Goal: Task Accomplishment & Management: Use online tool/utility

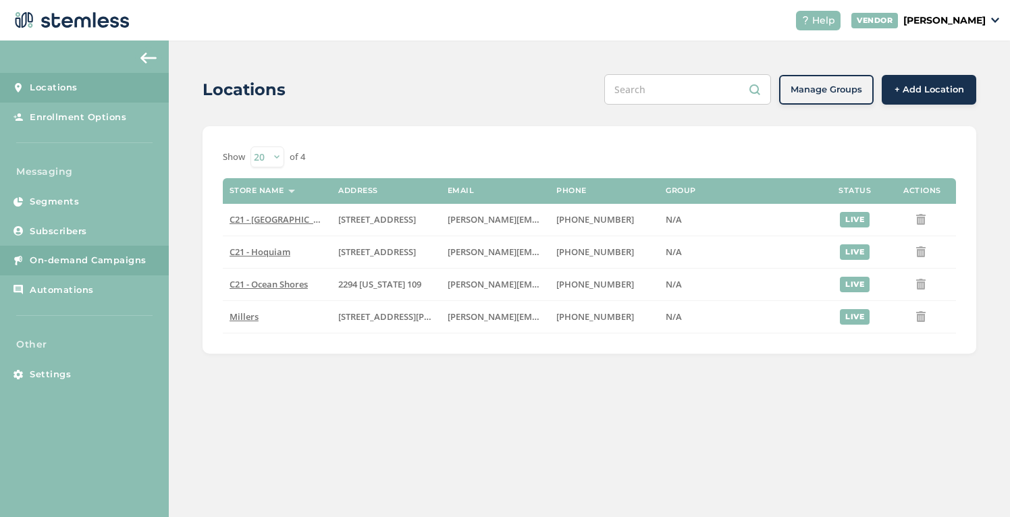
click at [136, 260] on span "On-demand Campaigns" at bounding box center [88, 261] width 117 height 14
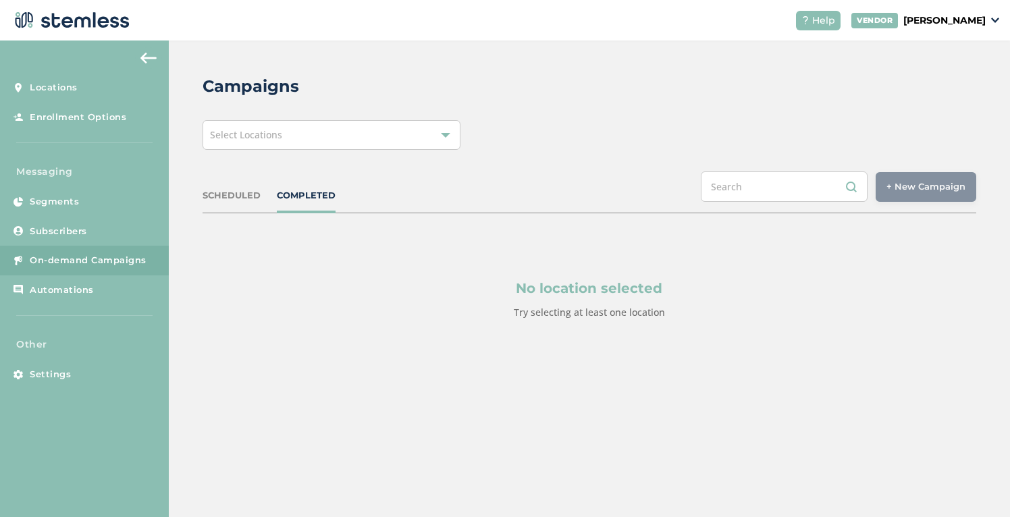
click at [312, 141] on div "Select Locations" at bounding box center [332, 135] width 258 height 30
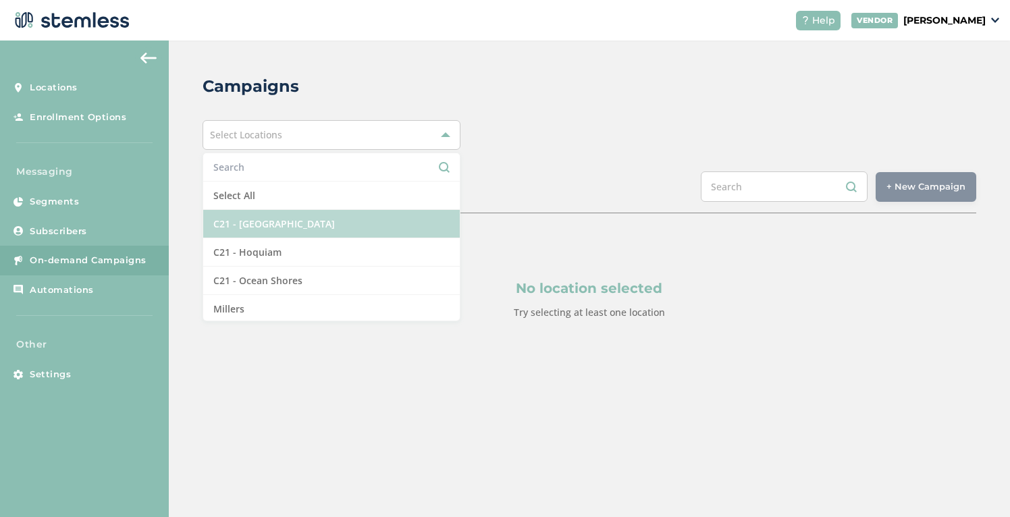
click at [282, 224] on li "C21 - [GEOGRAPHIC_DATA]" at bounding box center [331, 224] width 257 height 28
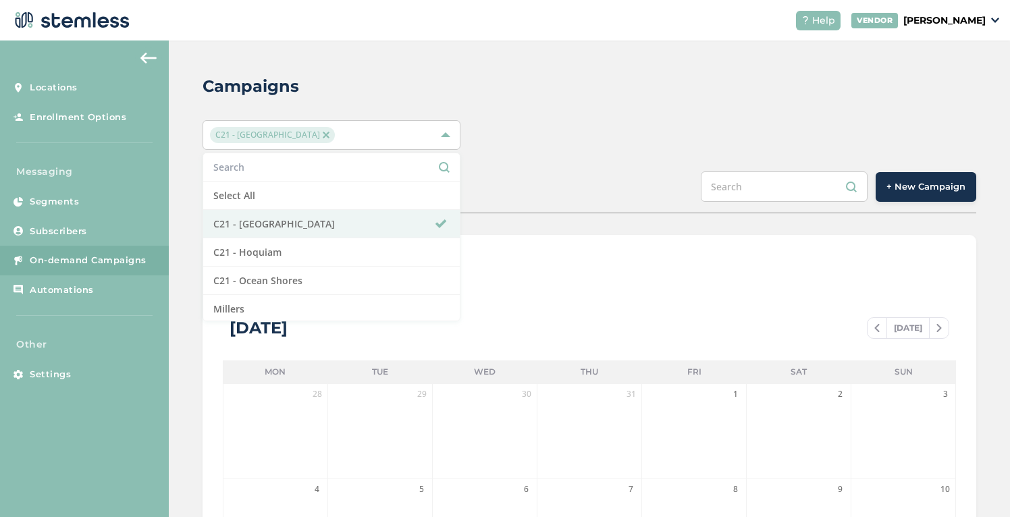
click at [678, 126] on div "C21 - Aberdeen Select All C21 - Aberdeen C21 - Hoquiam C21 - Ocean Shores Mille…" at bounding box center [590, 135] width 774 height 30
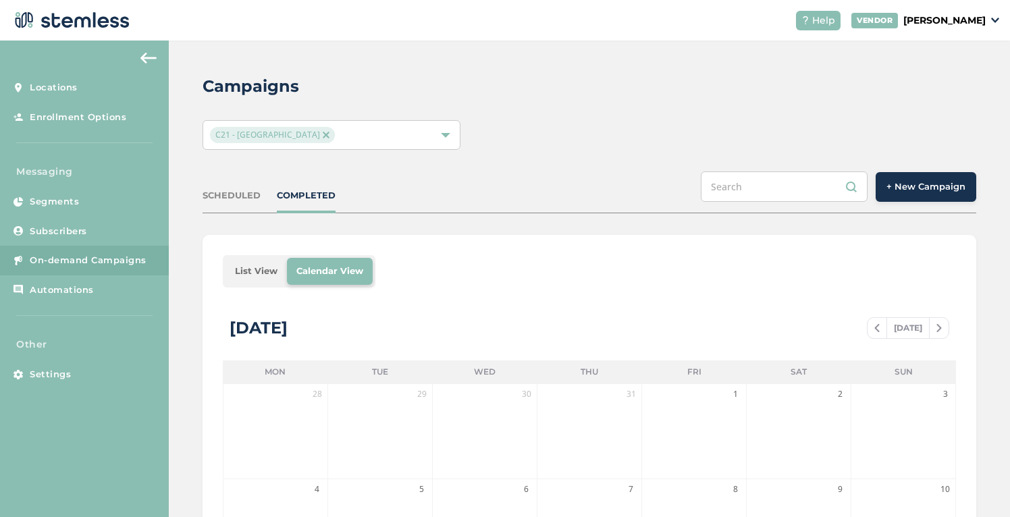
click at [916, 187] on span "+ New Campaign" at bounding box center [926, 187] width 79 height 14
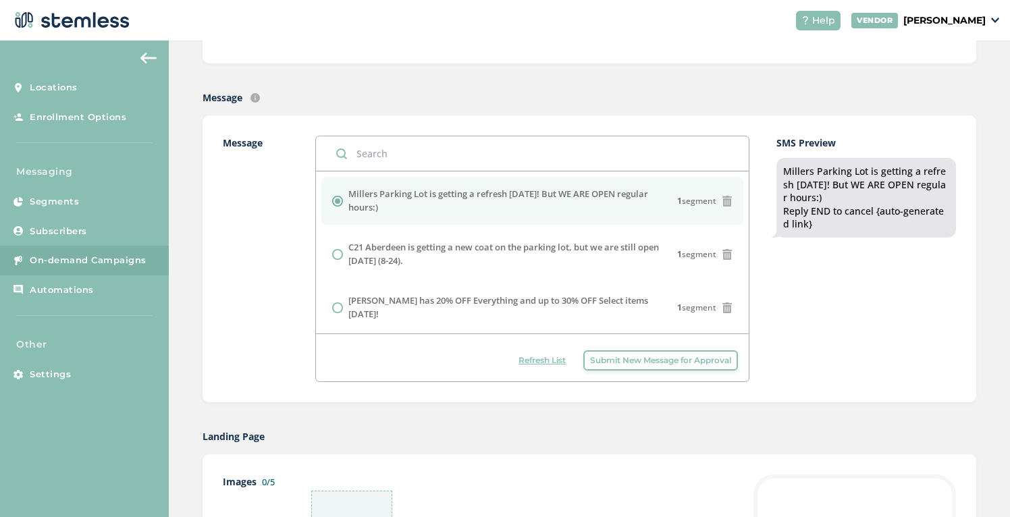
scroll to position [241, 0]
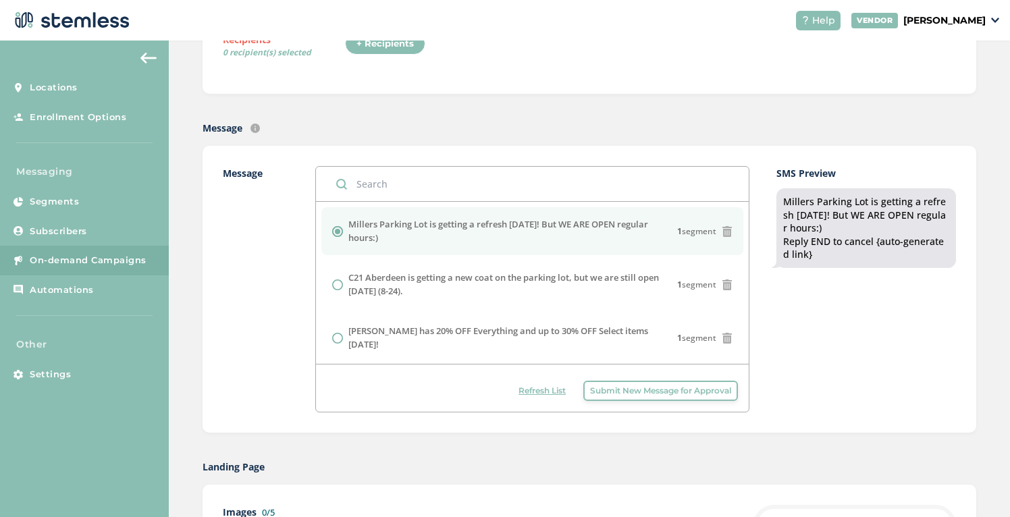
click at [404, 186] on input "text" at bounding box center [533, 184] width 434 height 34
type input "C"
radio input "false"
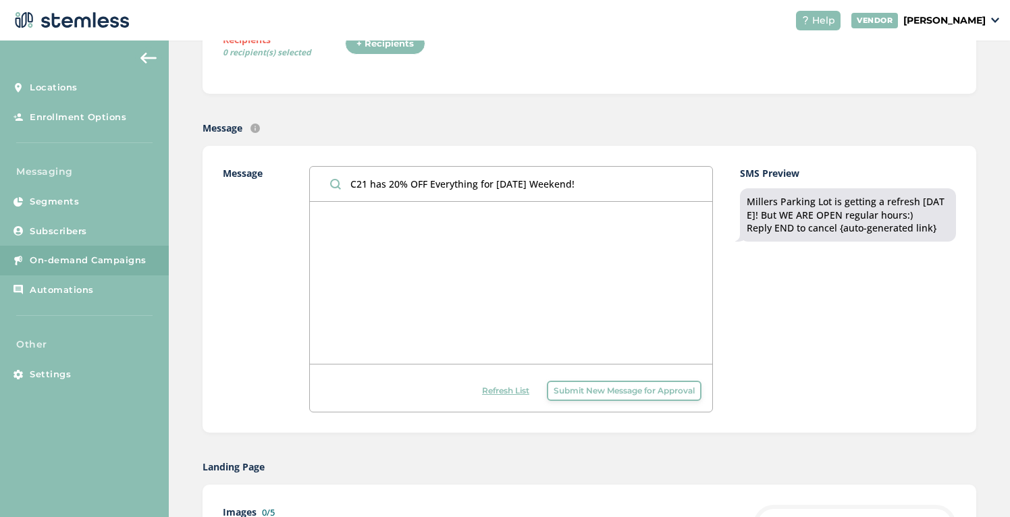
type input "C21 has 20% OFF Everything for [DATE] Weekend!"
click at [573, 388] on span "Submit New Message for Approval" at bounding box center [624, 391] width 141 height 12
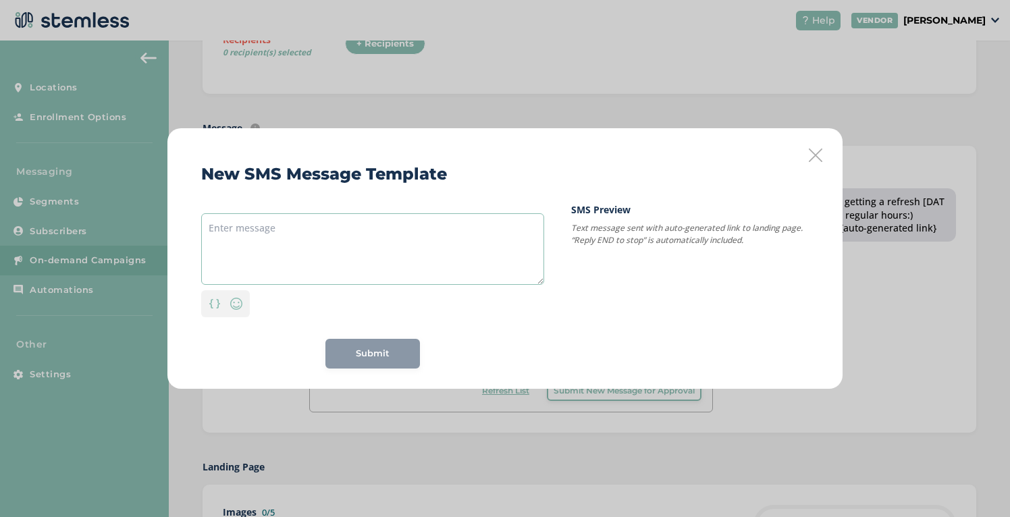
click at [410, 236] on textarea at bounding box center [372, 249] width 343 height 72
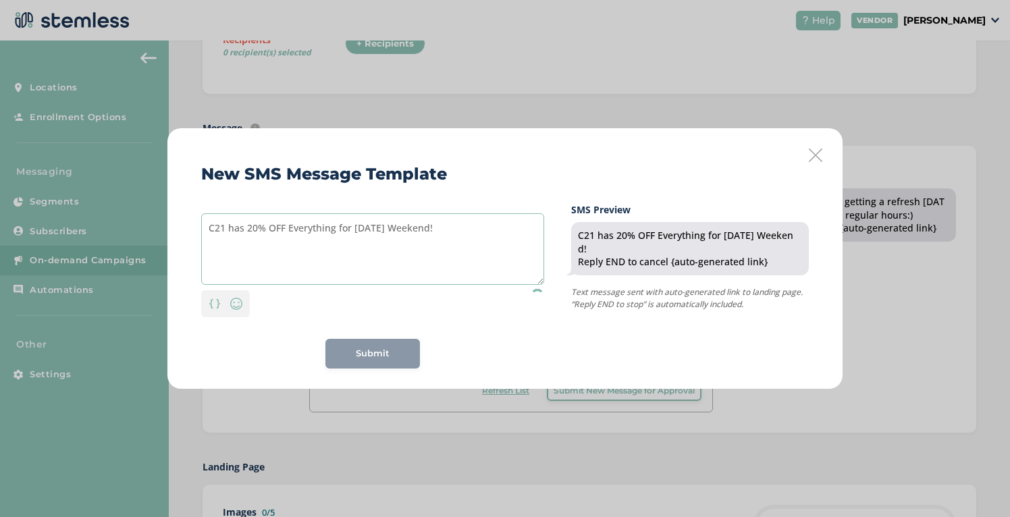
type textarea "C21 has 20% OFF Everything for [DATE] Weekend!"
click at [379, 352] on span "Submit" at bounding box center [373, 354] width 34 height 14
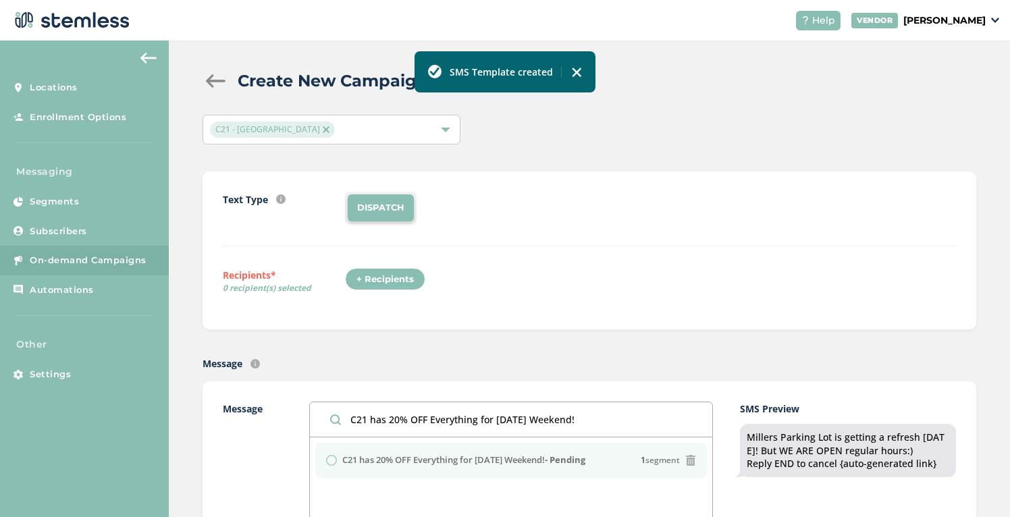
scroll to position [0, 0]
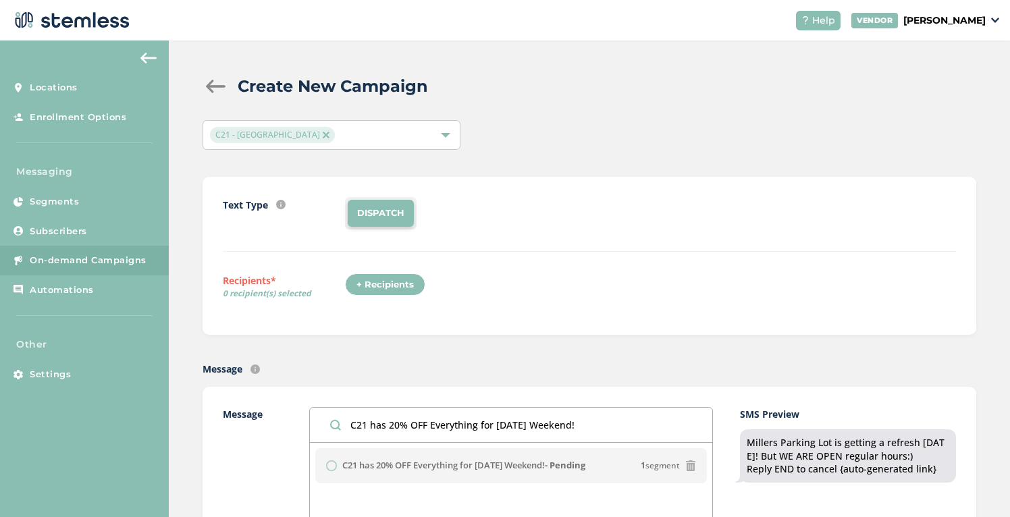
click at [400, 138] on div "C21 - [GEOGRAPHIC_DATA]" at bounding box center [325, 135] width 230 height 16
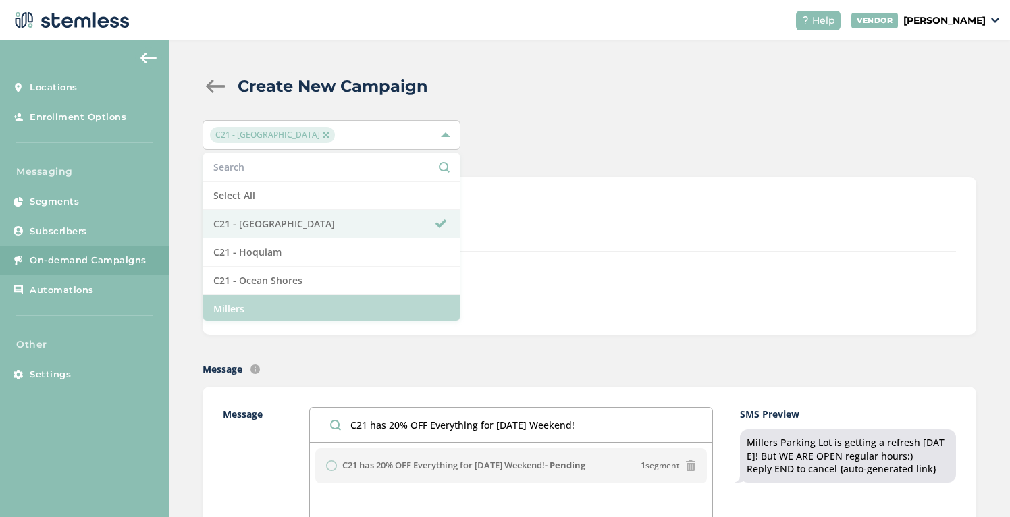
click at [294, 304] on li "Millers" at bounding box center [331, 309] width 257 height 28
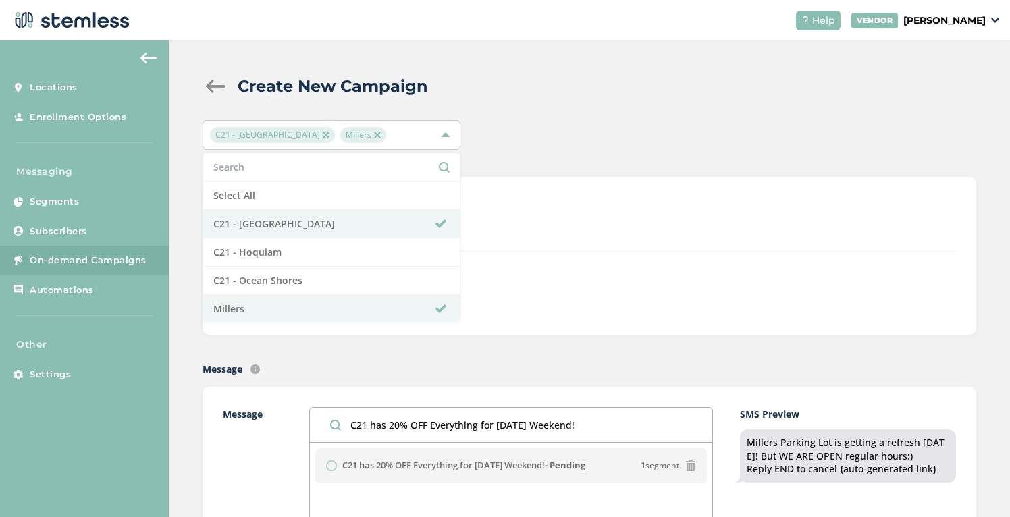
click at [565, 215] on div "DISPATCH" at bounding box center [650, 213] width 611 height 32
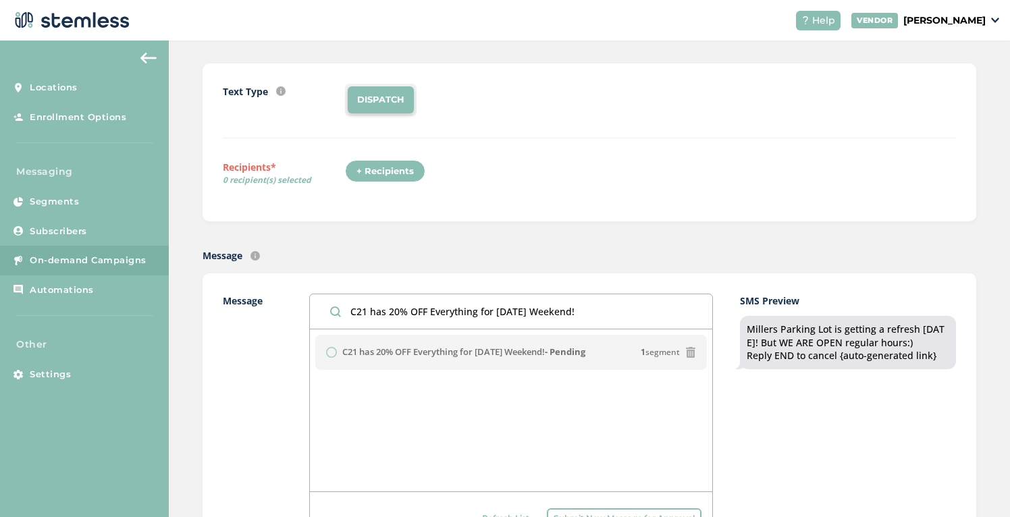
scroll to position [270, 0]
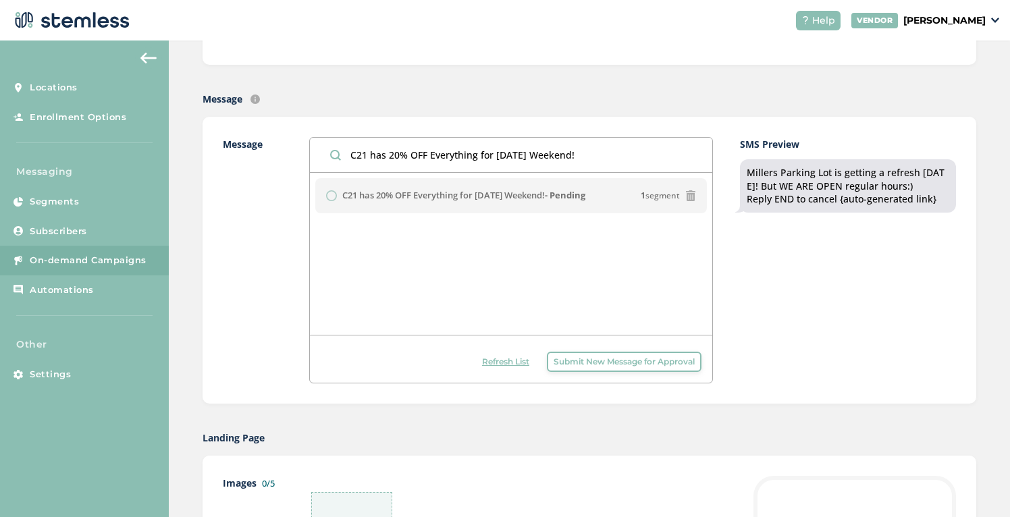
click at [590, 364] on span "Submit New Message for Approval" at bounding box center [624, 362] width 141 height 12
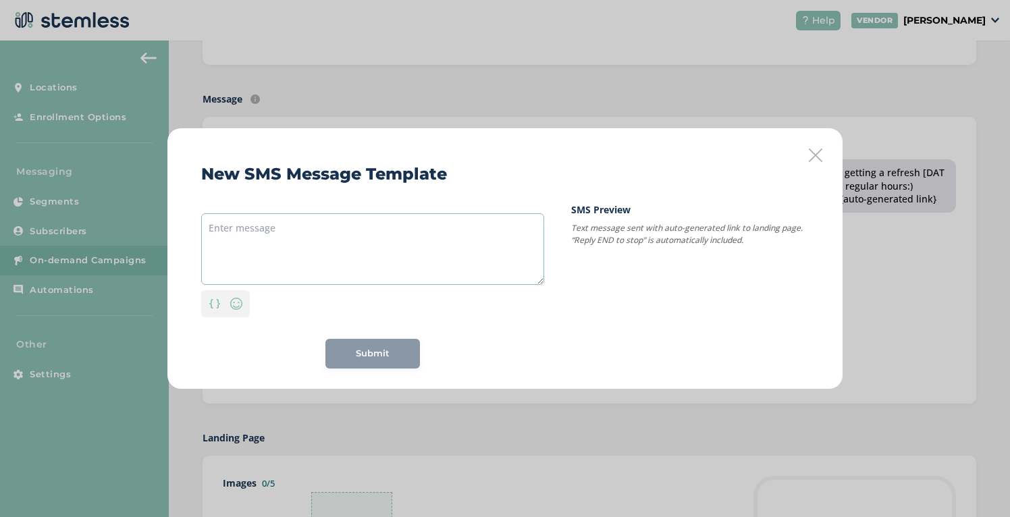
click at [322, 226] on textarea at bounding box center [372, 249] width 343 height 72
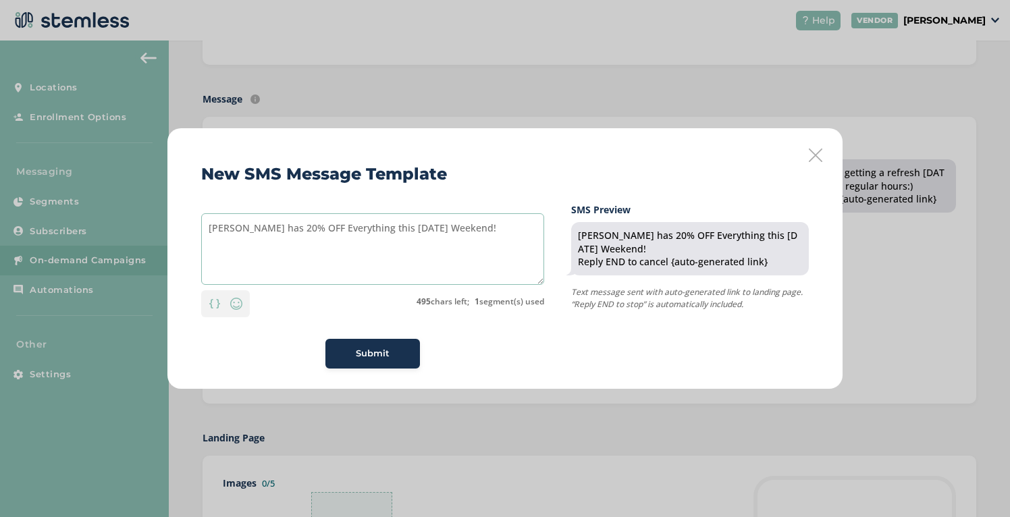
type textarea "[PERSON_NAME] has 20% OFF Everything this [DATE] Weekend!"
click at [367, 350] on span "Submit" at bounding box center [373, 354] width 34 height 14
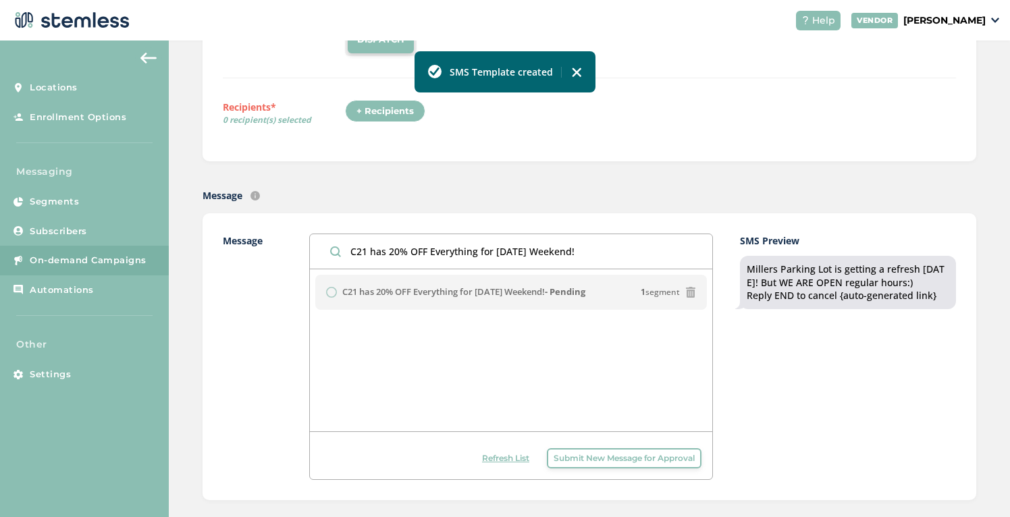
scroll to position [0, 0]
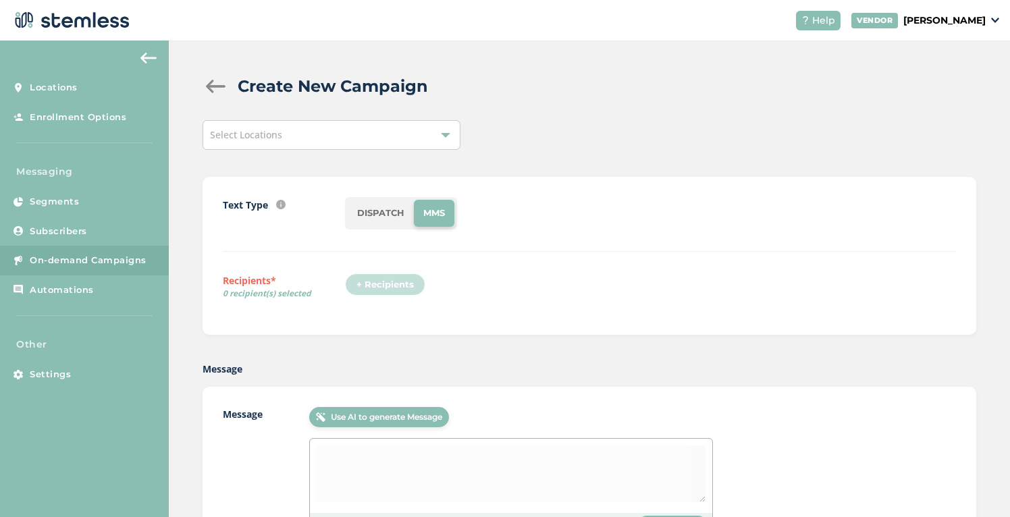
click at [79, 258] on span "On-demand Campaigns" at bounding box center [88, 261] width 117 height 14
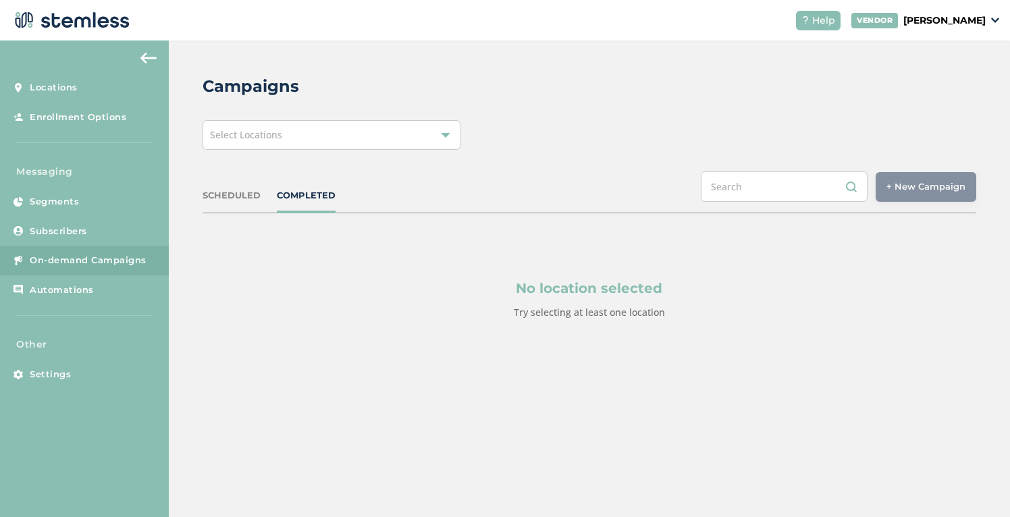
click at [274, 133] on span "Select Locations" at bounding box center [246, 134] width 72 height 13
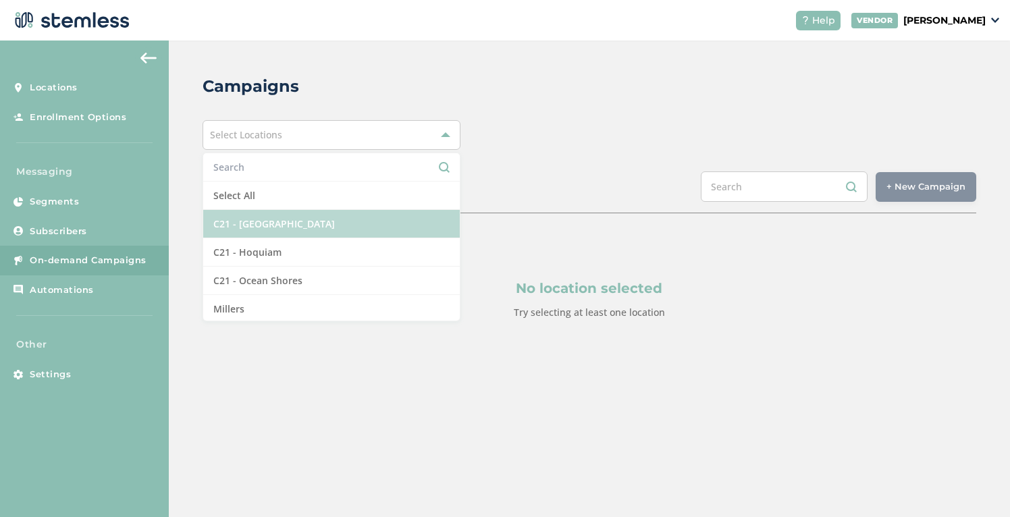
click at [260, 219] on li "C21 - [GEOGRAPHIC_DATA]" at bounding box center [331, 224] width 257 height 28
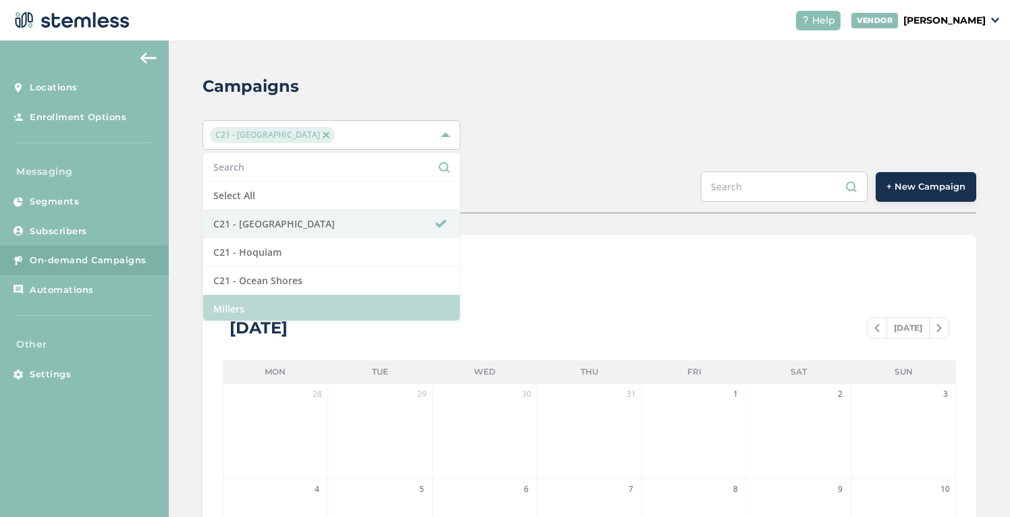
click at [259, 307] on li "Millers" at bounding box center [331, 309] width 257 height 28
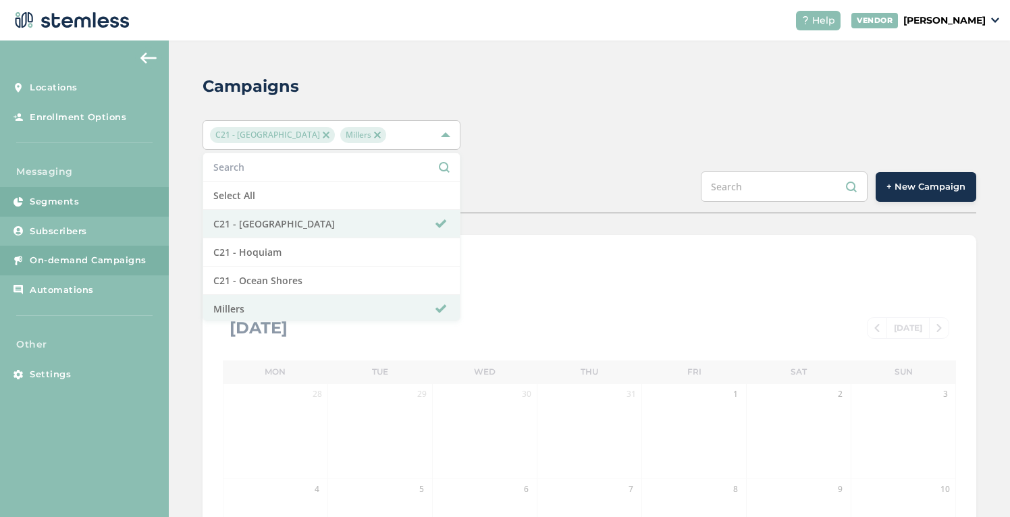
click at [143, 188] on link "Segments" at bounding box center [84, 202] width 169 height 30
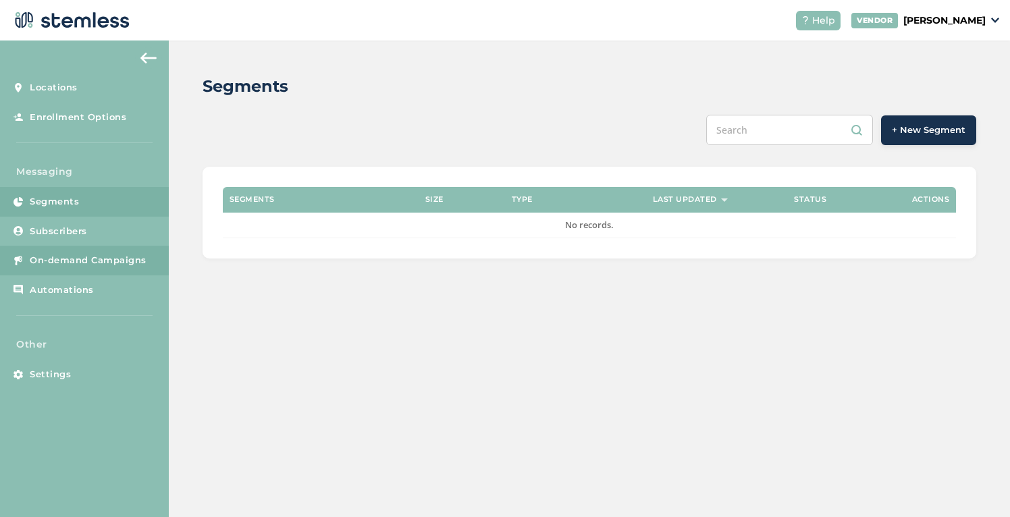
click at [130, 262] on span "On-demand Campaigns" at bounding box center [88, 261] width 117 height 14
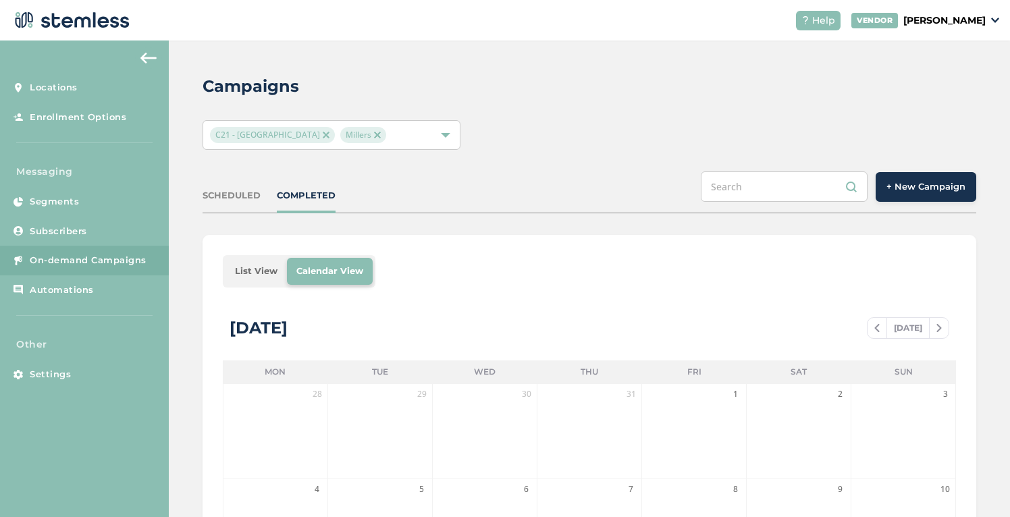
click at [895, 185] on span "+ New Campaign" at bounding box center [926, 187] width 79 height 14
